Goal: Transaction & Acquisition: Obtain resource

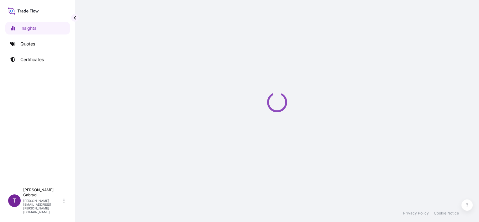
select select "2025"
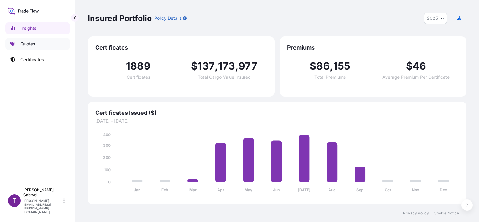
click at [38, 43] on link "Quotes" at bounding box center [37, 44] width 65 height 13
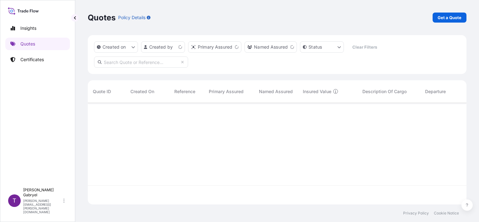
scroll to position [100, 373]
click at [449, 19] on p "Get a Quote" at bounding box center [449, 17] width 24 height 6
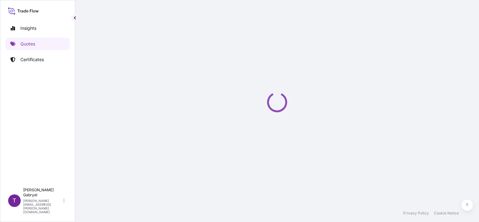
scroll to position [10, 0]
select select "Road / [GEOGRAPHIC_DATA]"
select select "Sea"
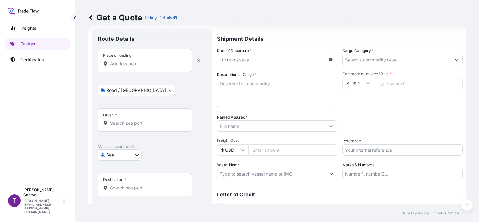
click at [125, 64] on input "Place of loading" at bounding box center [147, 63] width 74 height 6
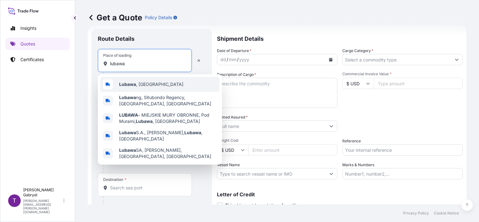
click at [124, 85] on b "Lubawa" at bounding box center [127, 83] width 17 height 5
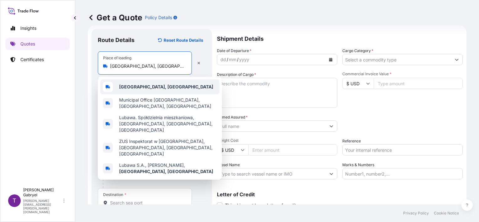
click at [169, 81] on div "[GEOGRAPHIC_DATA], [GEOGRAPHIC_DATA]" at bounding box center [159, 86] width 119 height 15
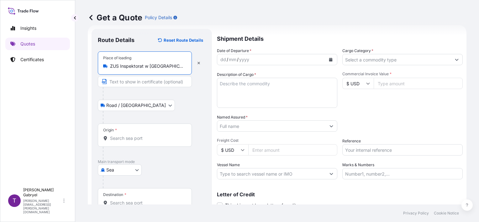
click at [160, 70] on div "Place of loading ZUS Inspektorat w [GEOGRAPHIC_DATA], [GEOGRAPHIC_DATA], [GEOGR…" at bounding box center [145, 62] width 94 height 23
click at [160, 69] on input "ZUS Inspektorat w [GEOGRAPHIC_DATA], [GEOGRAPHIC_DATA], [GEOGRAPHIC_DATA], [GEO…" at bounding box center [147, 66] width 74 height 6
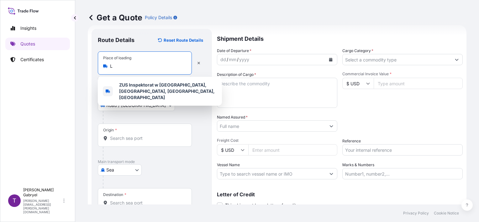
scroll to position [0, 0]
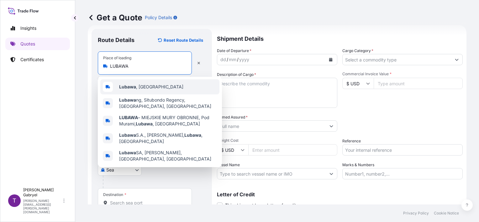
click at [145, 84] on span "[GEOGRAPHIC_DATA] , [GEOGRAPHIC_DATA]" at bounding box center [151, 87] width 64 height 6
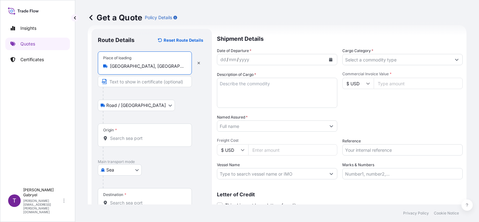
type input "[GEOGRAPHIC_DATA], [GEOGRAPHIC_DATA]"
click at [124, 134] on div "Origin *" at bounding box center [146, 134] width 96 height 23
click at [124, 135] on input "Origin *" at bounding box center [148, 138] width 76 height 6
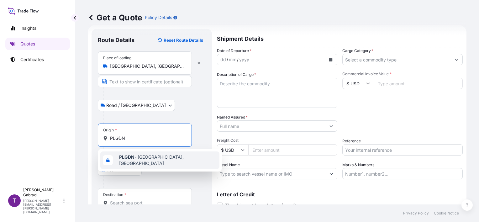
click at [129, 157] on b "PLGDN" at bounding box center [126, 156] width 15 height 5
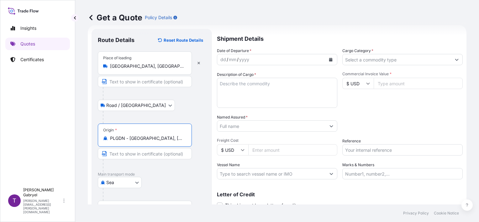
type input "PLGDN - [GEOGRAPHIC_DATA], [GEOGRAPHIC_DATA]"
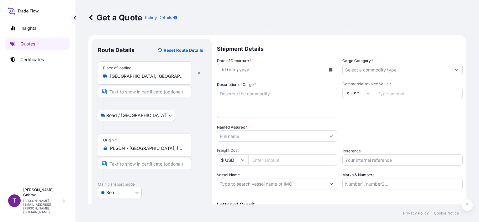
click at [259, 100] on textarea "Description of Cargo *" at bounding box center [277, 103] width 120 height 30
paste textarea "UNEDGED BEECH TIMBER SEGU4374409 16 PACKAGES GROSS WEIGHT: 26320 KG / 27,567 MT…"
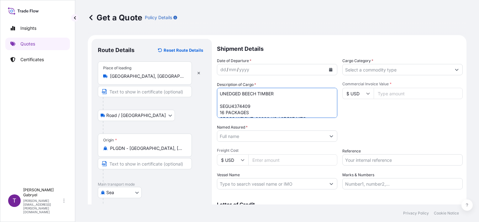
type textarea "UNEDGED BEECH TIMBER SEGU4374409 16 PACKAGES GROSS WEIGHT: 26320 KG / 27,567 MT…"
click at [327, 66] on button "Calendar" at bounding box center [331, 70] width 10 height 10
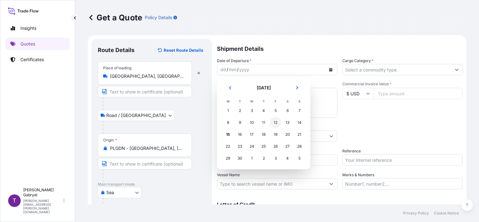
click at [276, 122] on div "12" at bounding box center [275, 122] width 11 height 11
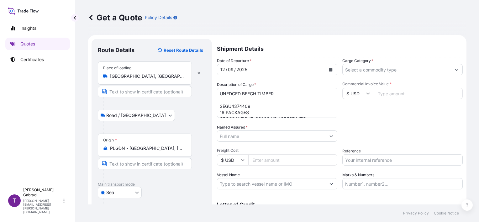
click at [362, 93] on input "$ USD" at bounding box center [357, 93] width 31 height 11
drag, startPoint x: 356, startPoint y: 93, endPoint x: 334, endPoint y: 94, distance: 21.6
click at [334, 94] on div "Date of Departure * [DATE] Cargo Category * Description of Cargo * UNEDGED BEEC…" at bounding box center [340, 124] width 246 height 132
drag, startPoint x: 334, startPoint y: 94, endPoint x: 354, endPoint y: 94, distance: 20.1
click at [354, 94] on input "$ USD" at bounding box center [357, 93] width 31 height 11
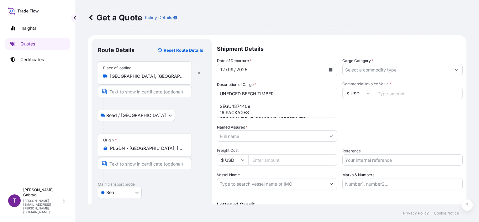
click at [356, 92] on input "$ USD" at bounding box center [357, 93] width 31 height 11
click at [354, 113] on div "€ EUR" at bounding box center [355, 111] width 26 height 12
type input "€ EUR"
click at [395, 64] on input "Cargo Category *" at bounding box center [396, 69] width 108 height 11
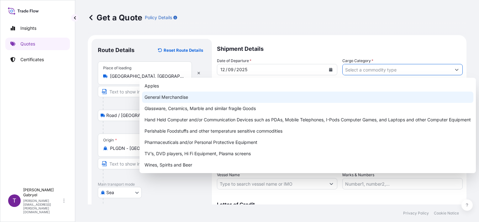
click at [284, 96] on div "General Merchandise" at bounding box center [307, 96] width 331 height 11
type input "General Merchandise"
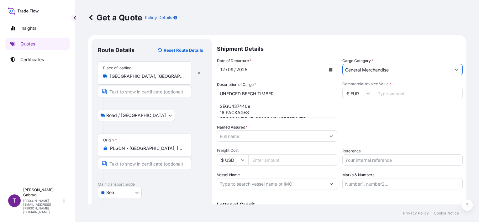
click at [388, 93] on input "Commercial Invoice Value *" at bounding box center [417, 93] width 89 height 11
type input "20771"
type input "20771.14"
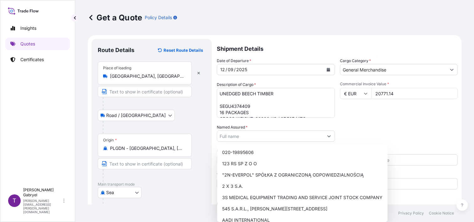
click at [391, 130] on div "Packing Category Type to search a container mode Please select a primary mode o…" at bounding box center [399, 133] width 118 height 18
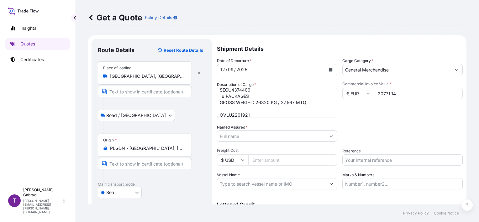
scroll to position [31, 0]
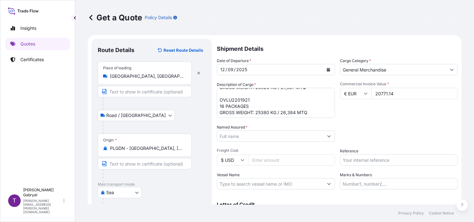
click at [244, 137] on input "Named Assured *" at bounding box center [270, 135] width 106 height 11
paste input "OOCL GDYNIA"
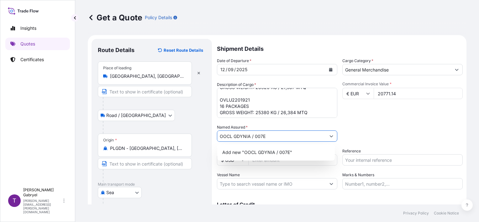
type input "OOCL GDYNIA / 007E"
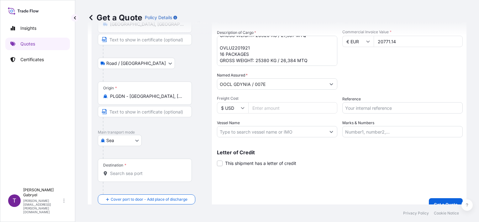
scroll to position [61, 0]
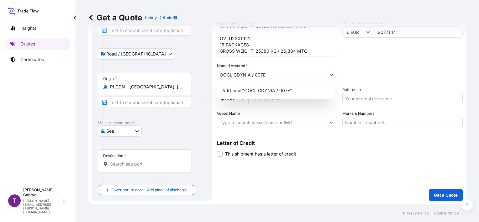
click at [140, 156] on div "Destination *" at bounding box center [145, 160] width 94 height 23
click at [140, 161] on input "Destination *" at bounding box center [147, 164] width 74 height 6
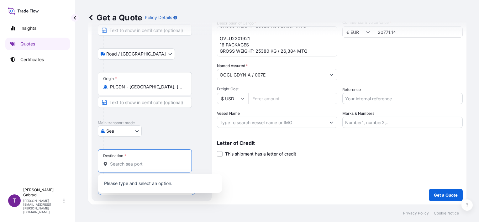
paste input "Yantian"
click at [135, 183] on span "CNYTN - Yantian Pt, [GEOGRAPHIC_DATA]" at bounding box center [162, 184] width 87 height 6
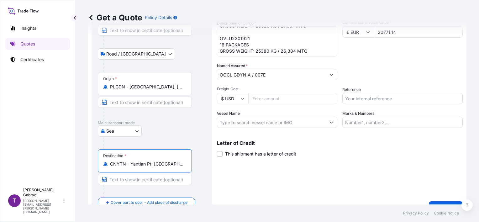
type input "CNYTN - Yantian Pt, [GEOGRAPHIC_DATA]"
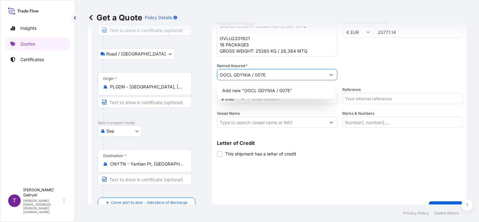
drag, startPoint x: 270, startPoint y: 74, endPoint x: 227, endPoint y: 81, distance: 43.8
click at [208, 74] on form "Route Details Reset Route Details Place of loading [GEOGRAPHIC_DATA], [GEOGRAPH…" at bounding box center [277, 96] width 378 height 244
click at [270, 122] on input "Vessel Name" at bounding box center [271, 122] width 108 height 11
paste input "OOCL GDYNIA / 007E"
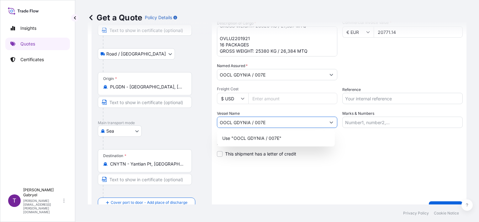
type input "OOCL GDYNIA / 007E"
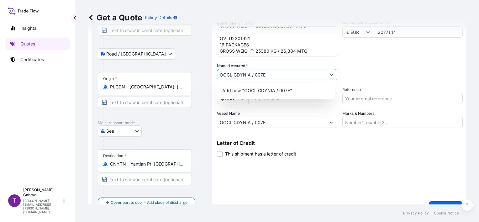
drag, startPoint x: 239, startPoint y: 74, endPoint x: 215, endPoint y: 74, distance: 24.1
click at [215, 74] on form "Route Details Reset Route Details Place of loading [GEOGRAPHIC_DATA], [GEOGRAPH…" at bounding box center [277, 96] width 378 height 244
paste input "GUANGDONG DINGSHUN IMPORT AND EXPORT TRADE CO.,LTD"
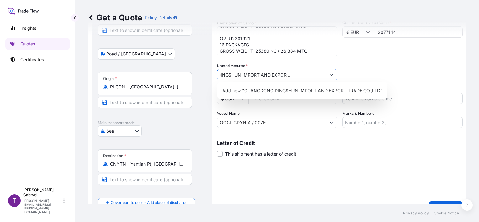
scroll to position [0, 0]
drag, startPoint x: 254, startPoint y: 73, endPoint x: 168, endPoint y: 74, distance: 85.5
click at [168, 75] on form "Route Details Reset Route Details Place of loading [GEOGRAPHIC_DATA], [GEOGRAPH…" at bounding box center [277, 96] width 378 height 244
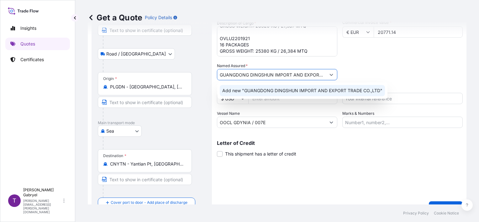
click at [317, 92] on span "Add new "GUANGDONG DINGSHUN IMPORT AND EXPORT TRADE CO.,LTD"" at bounding box center [302, 90] width 160 height 6
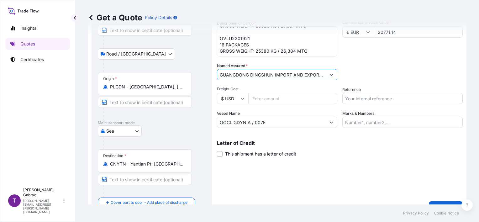
click at [279, 75] on input "GUANGDONG DINGSHUN IMPORT AND EXPORT TRADE CO.,LTD" at bounding box center [271, 74] width 108 height 11
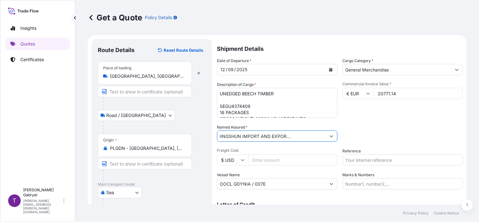
type input "GUANGDONG DINGSHUN IMPORT AND EXPORT TRADE CO.,LTD"
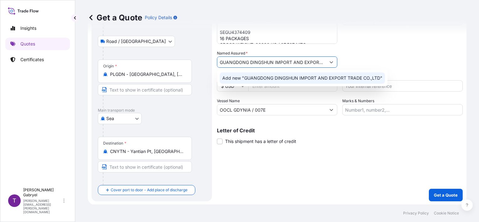
scroll to position [0, 34]
drag, startPoint x: 302, startPoint y: 59, endPoint x: 420, endPoint y: 61, distance: 118.5
click at [420, 61] on div "Date of Departure * [DATE] Cargo Category * General Merchandise Description of …" at bounding box center [340, 50] width 246 height 132
click at [324, 76] on span "Add new "GUANGDONG DINGSHUN IMPORT AND EXPORT TRADE CO.,LTD"" at bounding box center [302, 78] width 160 height 6
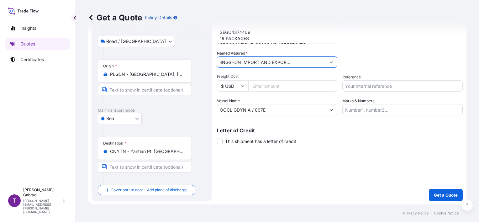
click at [387, 69] on div "Date of Departure * [DATE] Cargo Category * General Merchandise Description of …" at bounding box center [340, 50] width 246 height 132
click at [376, 84] on input "Reference" at bounding box center [402, 85] width 120 height 11
paste input "S02047192"
type input "S02047192"
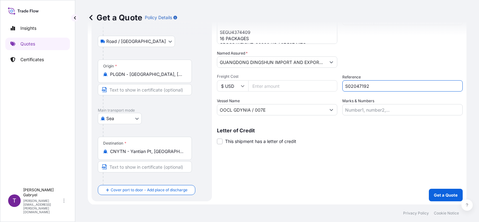
click at [396, 62] on div "Packing Category Type to search a container mode Please select a primary mode o…" at bounding box center [402, 59] width 120 height 18
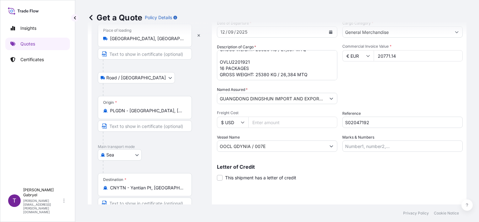
scroll to position [74, 0]
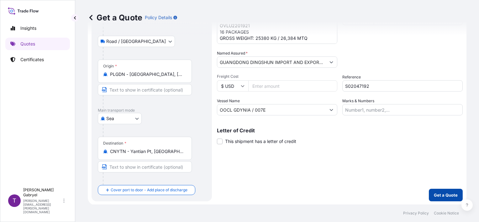
click at [437, 196] on p "Get a Quote" at bounding box center [446, 195] width 24 height 6
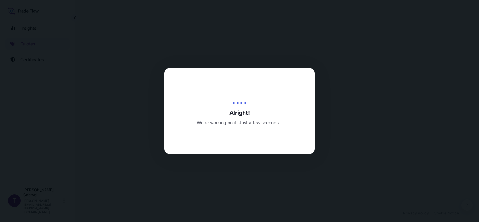
select select "Road / [GEOGRAPHIC_DATA]"
select select "Sea"
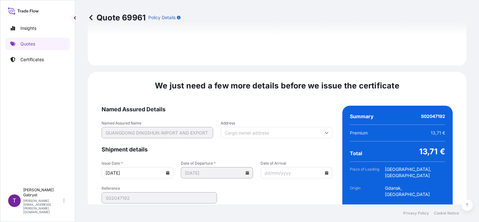
scroll to position [799, 0]
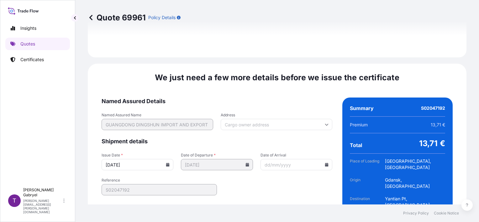
click at [166, 163] on icon at bounding box center [167, 165] width 3 height 4
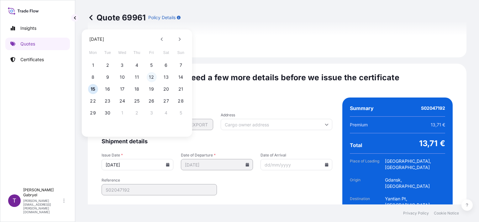
click at [151, 77] on button "12" at bounding box center [151, 77] width 10 height 10
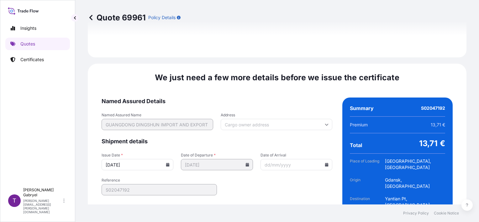
type input "[DATE]"
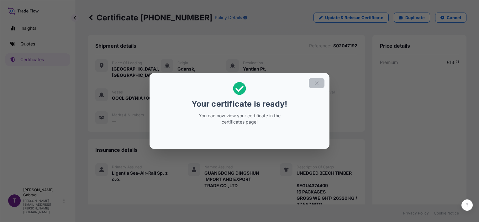
click at [316, 84] on icon "button" at bounding box center [316, 82] width 3 height 3
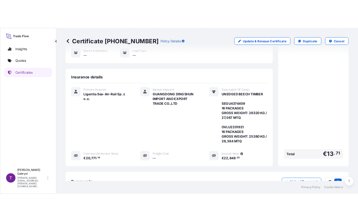
scroll to position [125, 0]
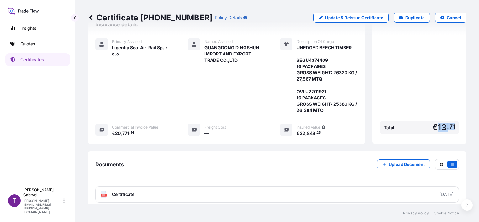
drag, startPoint x: 448, startPoint y: 119, endPoint x: 433, endPoint y: 119, distance: 14.4
click at [433, 121] on div "Total € 13 . 71" at bounding box center [419, 127] width 79 height 13
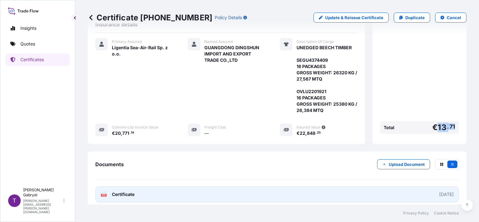
click at [188, 186] on link "PDF Certificate [DATE]" at bounding box center [276, 194] width 363 height 16
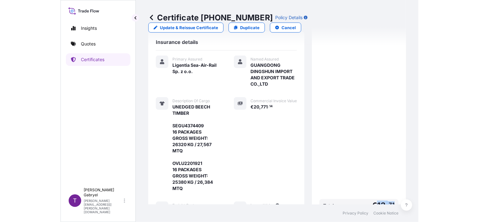
scroll to position [79, 0]
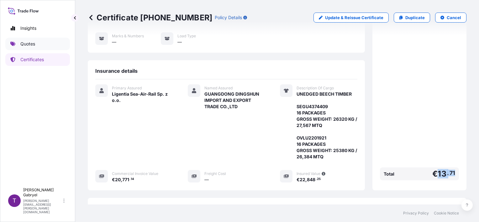
click at [30, 40] on link "Quotes" at bounding box center [37, 44] width 65 height 13
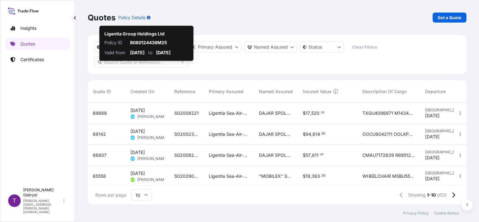
scroll to position [100, 373]
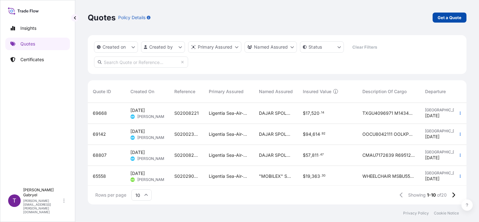
click at [450, 17] on p "Get a Quote" at bounding box center [449, 17] width 24 height 6
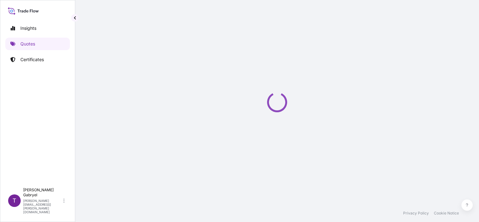
scroll to position [10, 0]
select select "Sea"
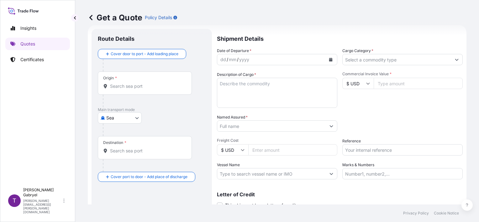
click at [255, 89] on textarea "Description of Cargo *" at bounding box center [277, 93] width 120 height 30
paste textarea "UNEDGED BEECH TIMBER OVLU2105450 16 PACKAGES GROSS WEIGHT: 24380 KG / 26.298 MT…"
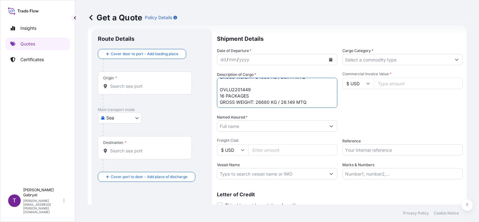
scroll to position [0, 0]
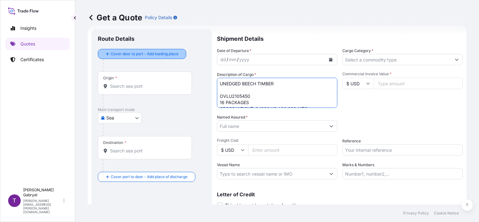
type textarea "UNEDGED BEECH TIMBER OVLU2105450 16 PACKAGES GROSS WEIGHT: 24380 KG / 26.298 MT…"
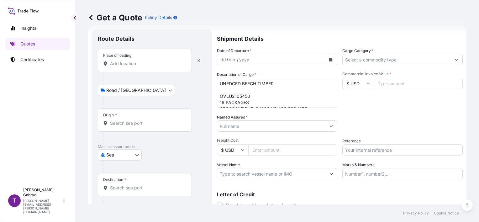
click at [138, 66] on input "Place of loading" at bounding box center [147, 63] width 74 height 6
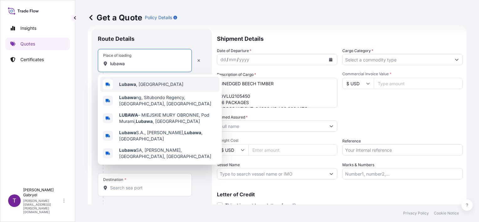
click at [136, 81] on span "[GEOGRAPHIC_DATA] , [GEOGRAPHIC_DATA]" at bounding box center [151, 84] width 64 height 6
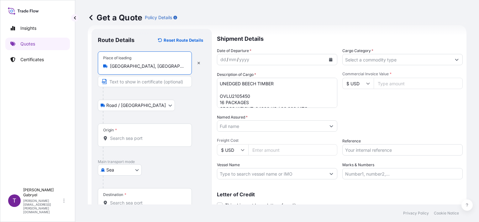
type input "[GEOGRAPHIC_DATA], [GEOGRAPHIC_DATA]"
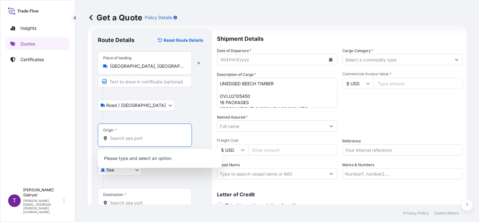
click at [138, 137] on input "Origin *" at bounding box center [147, 138] width 74 height 6
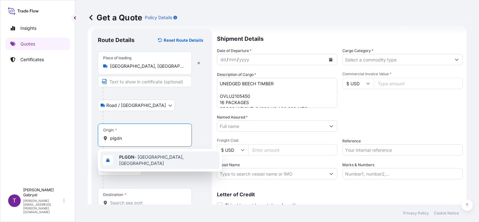
click at [138, 156] on span "PLGDN - [GEOGRAPHIC_DATA], [GEOGRAPHIC_DATA]" at bounding box center [168, 160] width 98 height 13
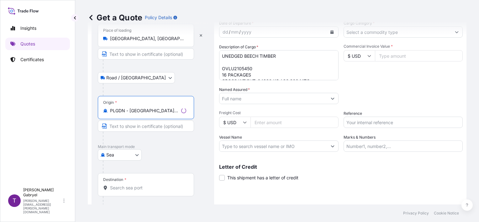
scroll to position [61, 0]
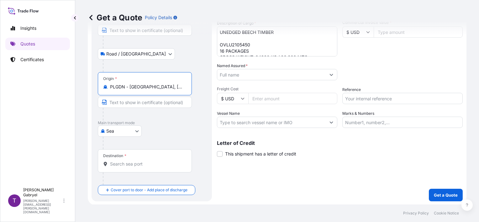
type input "PLGDN - [GEOGRAPHIC_DATA], [GEOGRAPHIC_DATA]"
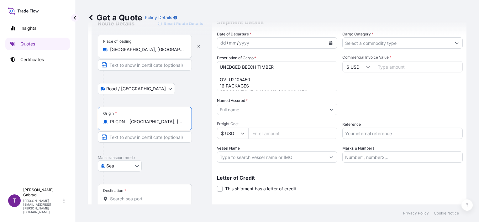
scroll to position [0, 0]
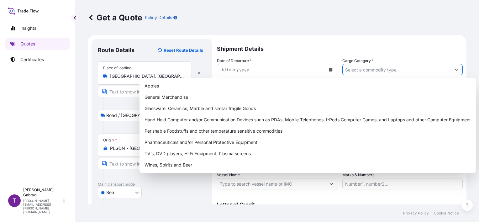
click at [378, 73] on input "Cargo Category *" at bounding box center [396, 69] width 108 height 11
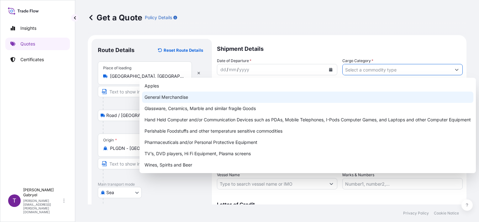
click at [286, 97] on div "General Merchandise" at bounding box center [307, 96] width 331 height 11
type input "General Merchandise"
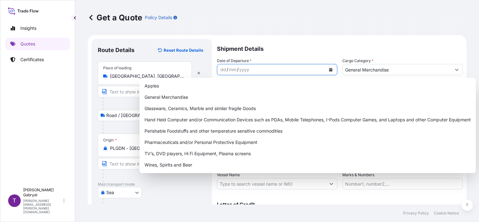
click at [330, 70] on icon "Calendar" at bounding box center [330, 70] width 3 height 4
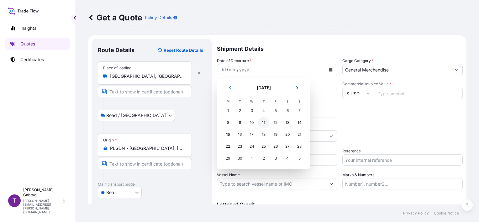
click at [261, 122] on div "11" at bounding box center [263, 122] width 11 height 11
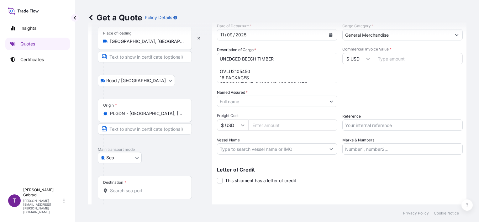
scroll to position [61, 0]
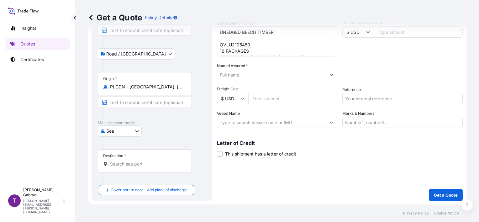
click at [135, 165] on input "Destination *" at bounding box center [147, 164] width 74 height 6
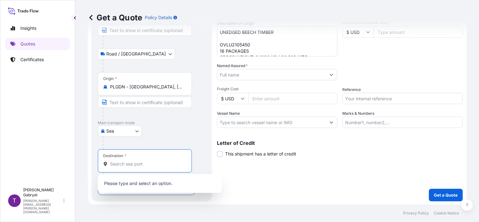
paste input "[GEOGRAPHIC_DATA]"
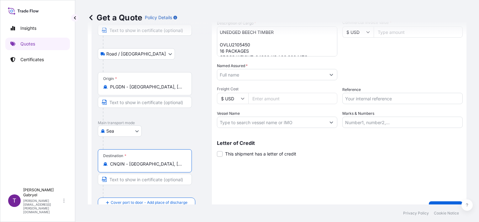
type input "CNQIN - [GEOGRAPHIC_DATA], [GEOGRAPHIC_DATA]"
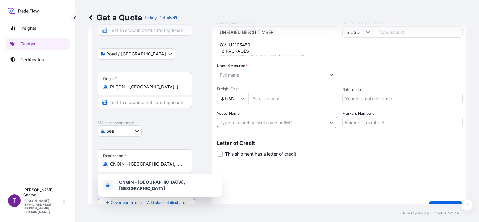
click at [262, 122] on input "Vessel Name" at bounding box center [271, 122] width 108 height 11
paste input "OOCL GDYNIA 007E"
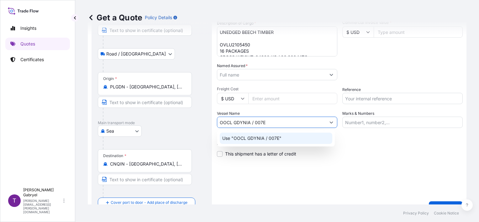
click at [281, 137] on div "Use "OOCL GDYNIA / 007E"" at bounding box center [276, 138] width 112 height 11
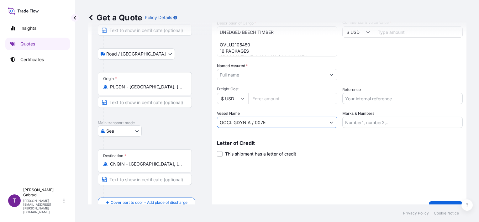
type input "OOCL GDYNIA / 007E"
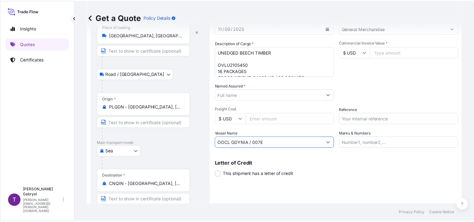
scroll to position [30, 0]
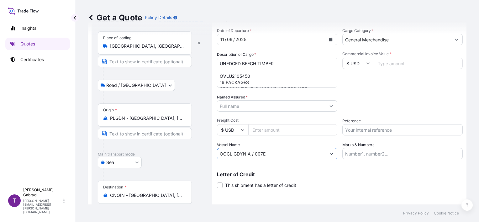
click at [358, 63] on input "$ USD" at bounding box center [357, 63] width 31 height 11
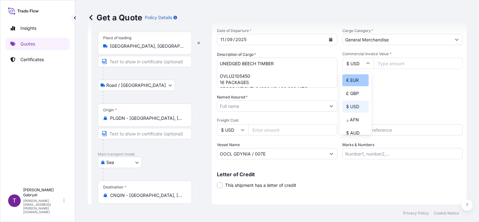
click at [357, 79] on div "€ EUR" at bounding box center [355, 80] width 26 height 12
type input "€ EUR"
click at [394, 61] on input "Commercial Invoice Value *" at bounding box center [417, 63] width 89 height 11
type input "93799"
type input "93799.69"
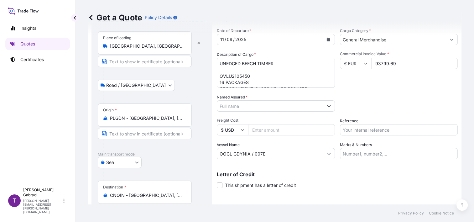
click at [244, 108] on input "Named Assured *" at bounding box center [270, 105] width 106 height 11
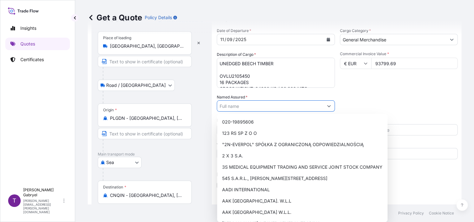
paste input "QINGDAO UPRI INTERNATIONAL SUPPLY CHAIN MANAGEMENT CO.,LTD."
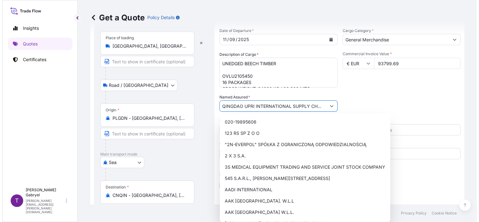
scroll to position [0, 52]
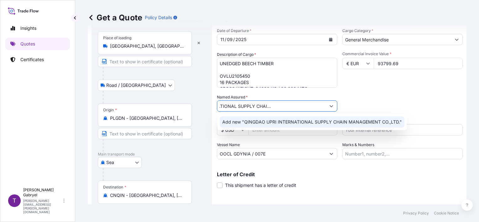
click at [244, 122] on span "Add new "QINGDAO UPRI INTERNATIONAL SUPPLY CHAIN MANAGEMENT CO.,LTD."" at bounding box center [312, 122] width 180 height 6
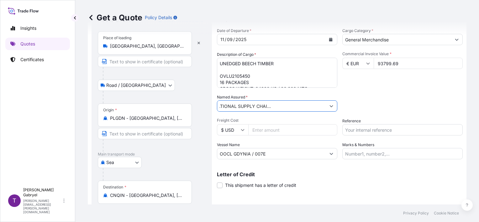
scroll to position [0, 0]
drag, startPoint x: 300, startPoint y: 106, endPoint x: 153, endPoint y: 105, distance: 147.6
click at [153, 105] on form "Route Details Reset Route Details Place of loading [GEOGRAPHIC_DATA], [GEOGRAPH…" at bounding box center [277, 127] width 378 height 244
type input "QINGDAO UPRI INTERNATIONAL SUPPLY CHAIN MANAGEMENT CO.,LTD."
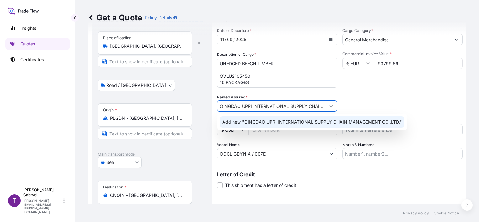
click at [280, 122] on span "Add new "QINGDAO UPRI INTERNATIONAL SUPPLY CHAIN MANAGEMENT CO.,LTD."" at bounding box center [312, 122] width 180 height 6
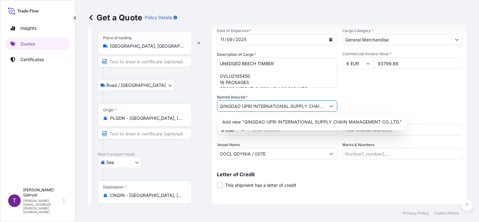
scroll to position [61, 0]
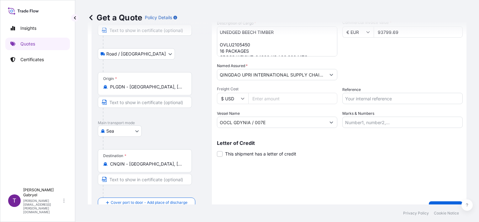
click at [373, 95] on input "Reference" at bounding box center [402, 98] width 120 height 11
paste input "S02048322"
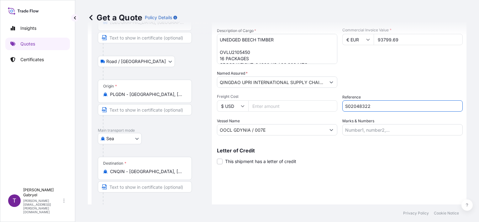
scroll to position [74, 0]
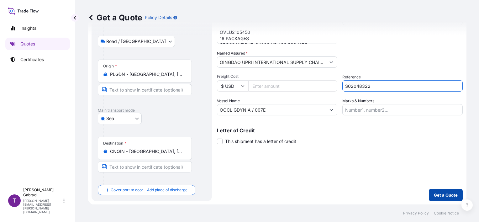
type input "S02048322"
click at [448, 192] on p "Get a Quote" at bounding box center [446, 195] width 24 height 6
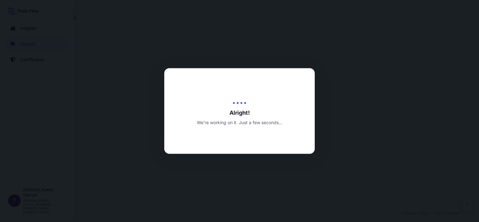
select select "Road / [GEOGRAPHIC_DATA]"
select select "Sea"
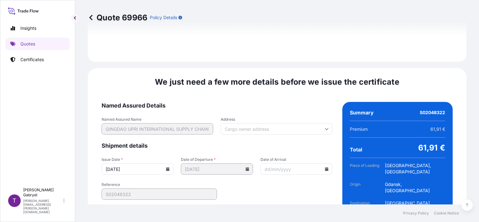
scroll to position [808, 0]
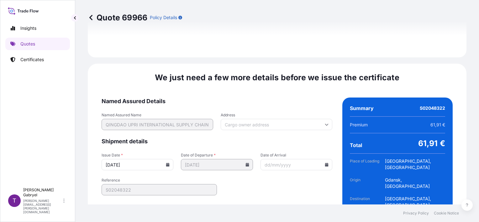
click at [168, 163] on icon at bounding box center [168, 165] width 4 height 4
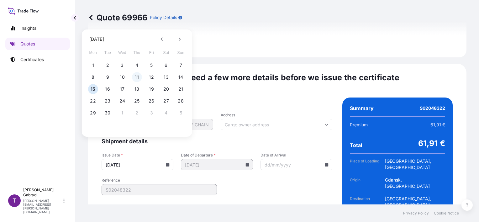
click at [136, 76] on button "11" at bounding box center [137, 77] width 10 height 10
type input "[DATE]"
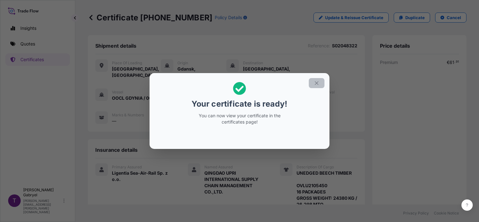
click at [318, 84] on icon "button" at bounding box center [317, 83] width 6 height 6
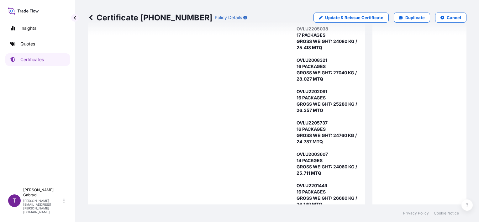
scroll to position [370, 0]
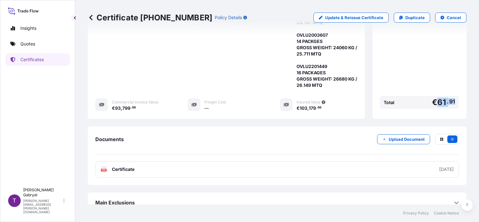
drag, startPoint x: 451, startPoint y: 96, endPoint x: 433, endPoint y: 96, distance: 17.2
click at [433, 96] on div "Total € 61 . 91" at bounding box center [419, 102] width 79 height 13
copy span "61 . 91"
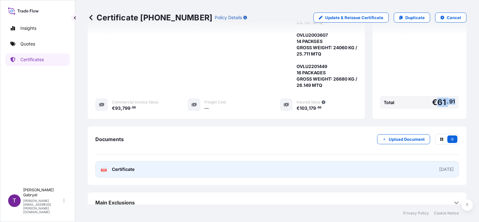
click at [190, 163] on link "PDF Certificate [DATE]" at bounding box center [276, 169] width 363 height 16
